Goal: Task Accomplishment & Management: Use online tool/utility

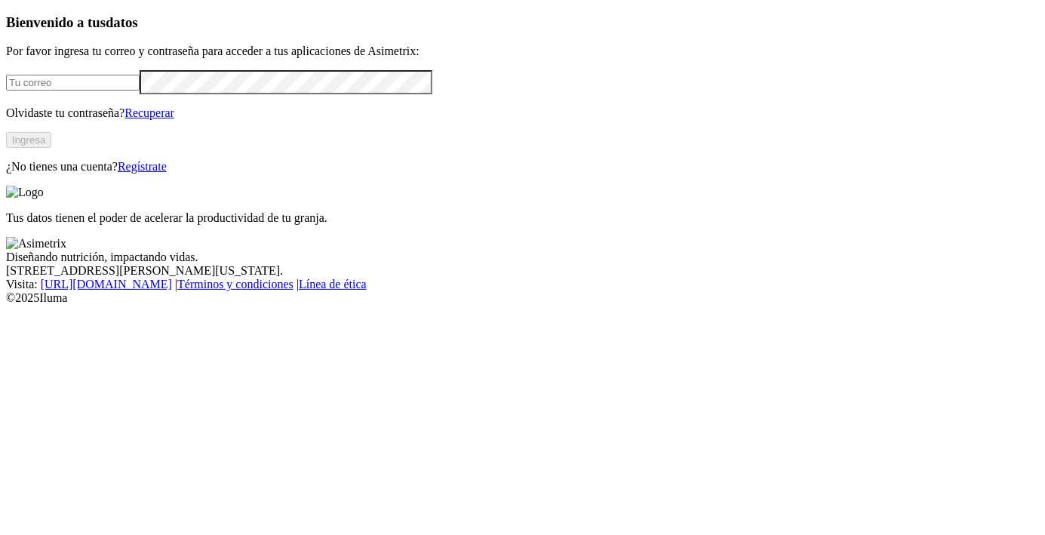
click at [63, 155] on div "Bienvenido a tus datos Por favor ingresa tu correo y contraseña para acceder a …" at bounding box center [522, 93] width 1033 height 159
click at [63, 91] on input "email" at bounding box center [73, 83] width 134 height 16
type input "[EMAIL_ADDRESS][DOMAIN_NAME]"
click input "submit" at bounding box center [0, 0] width 0 height 0
